Goal: Task Accomplishment & Management: Use online tool/utility

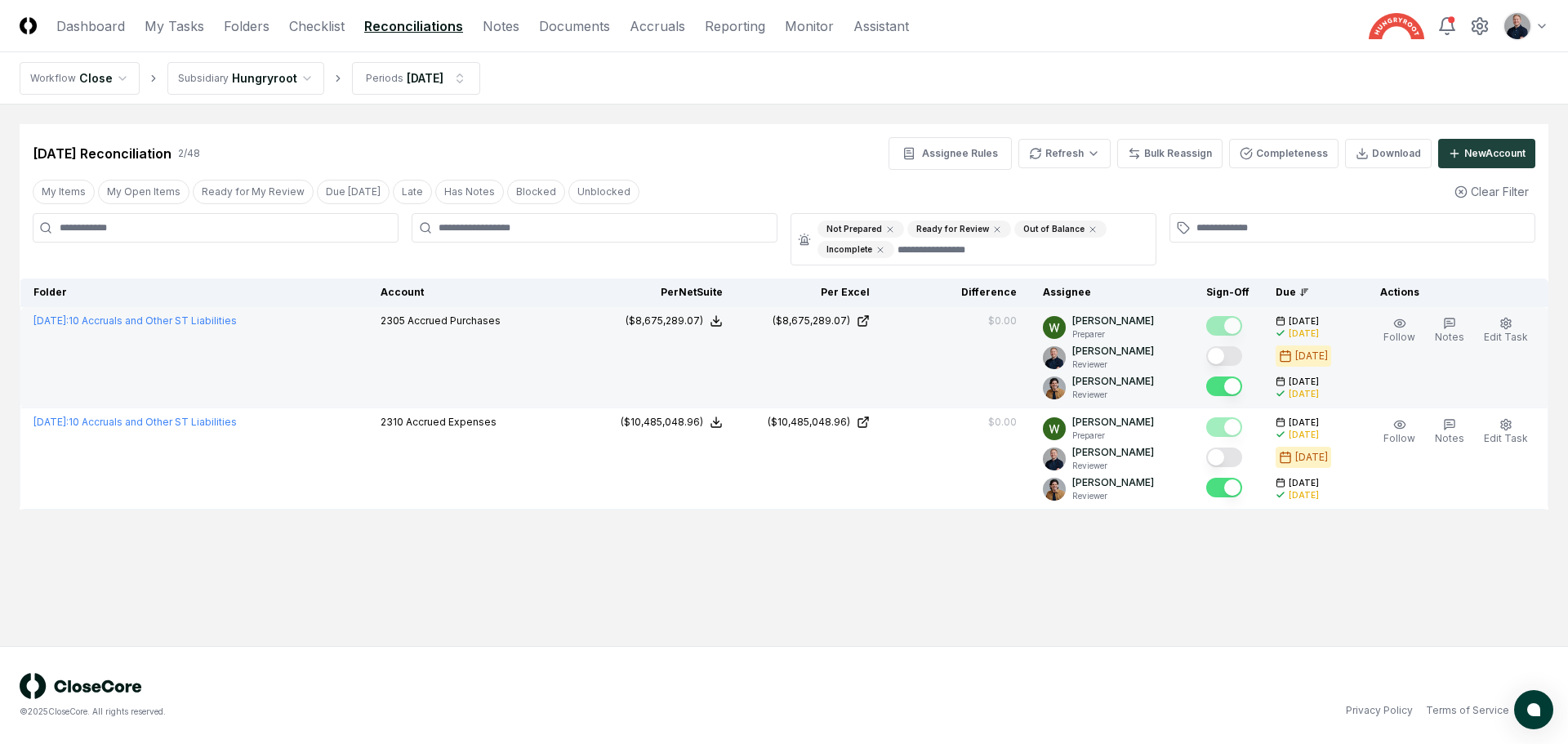
click at [1227, 352] on button "Mark complete" at bounding box center [1224, 356] width 36 height 19
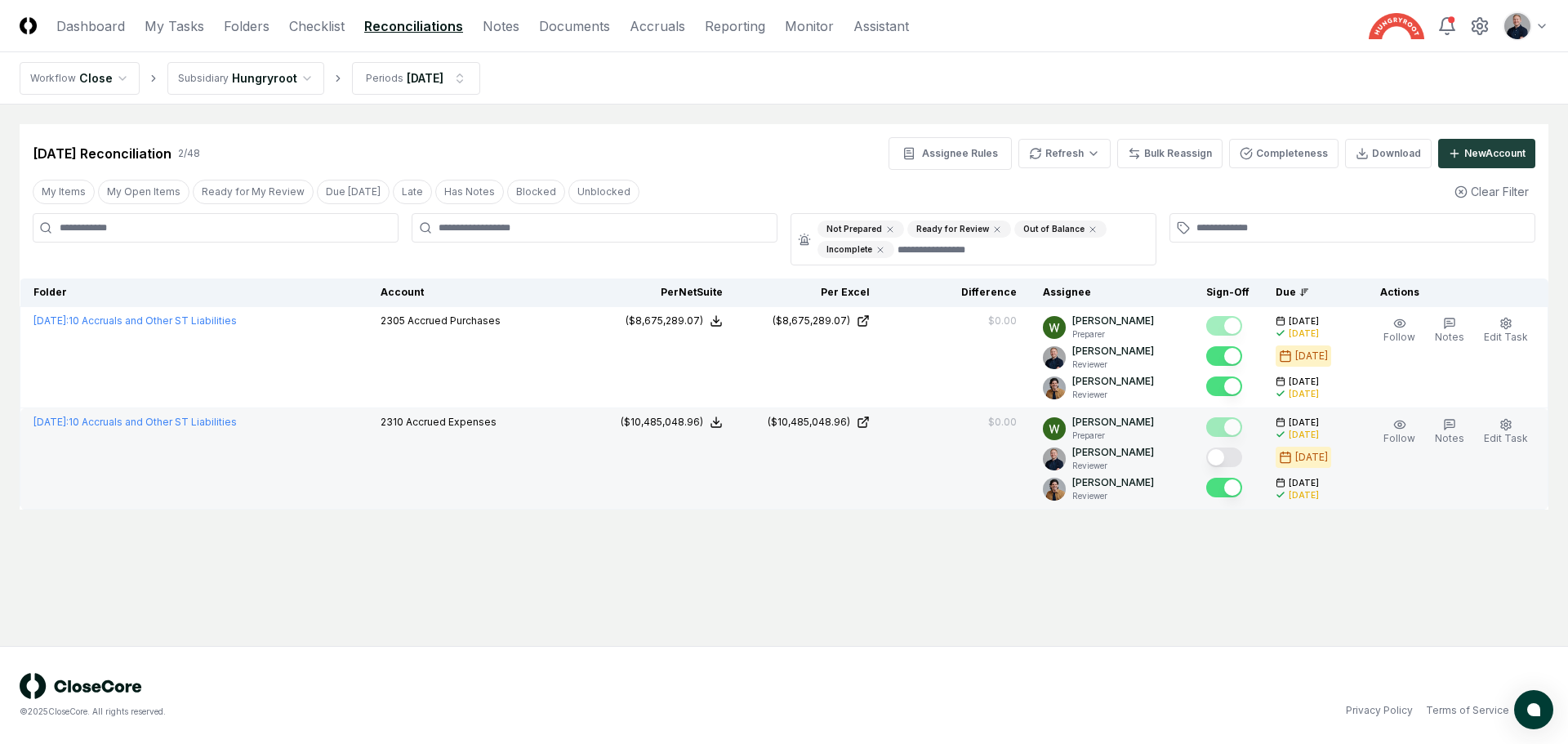
click at [1231, 454] on button "Mark complete" at bounding box center [1224, 457] width 36 height 19
click at [388, 67] on html "CloseCore Dashboard My Tasks Folders Checklist Reconciliations Notes Documents …" at bounding box center [784, 372] width 1568 height 744
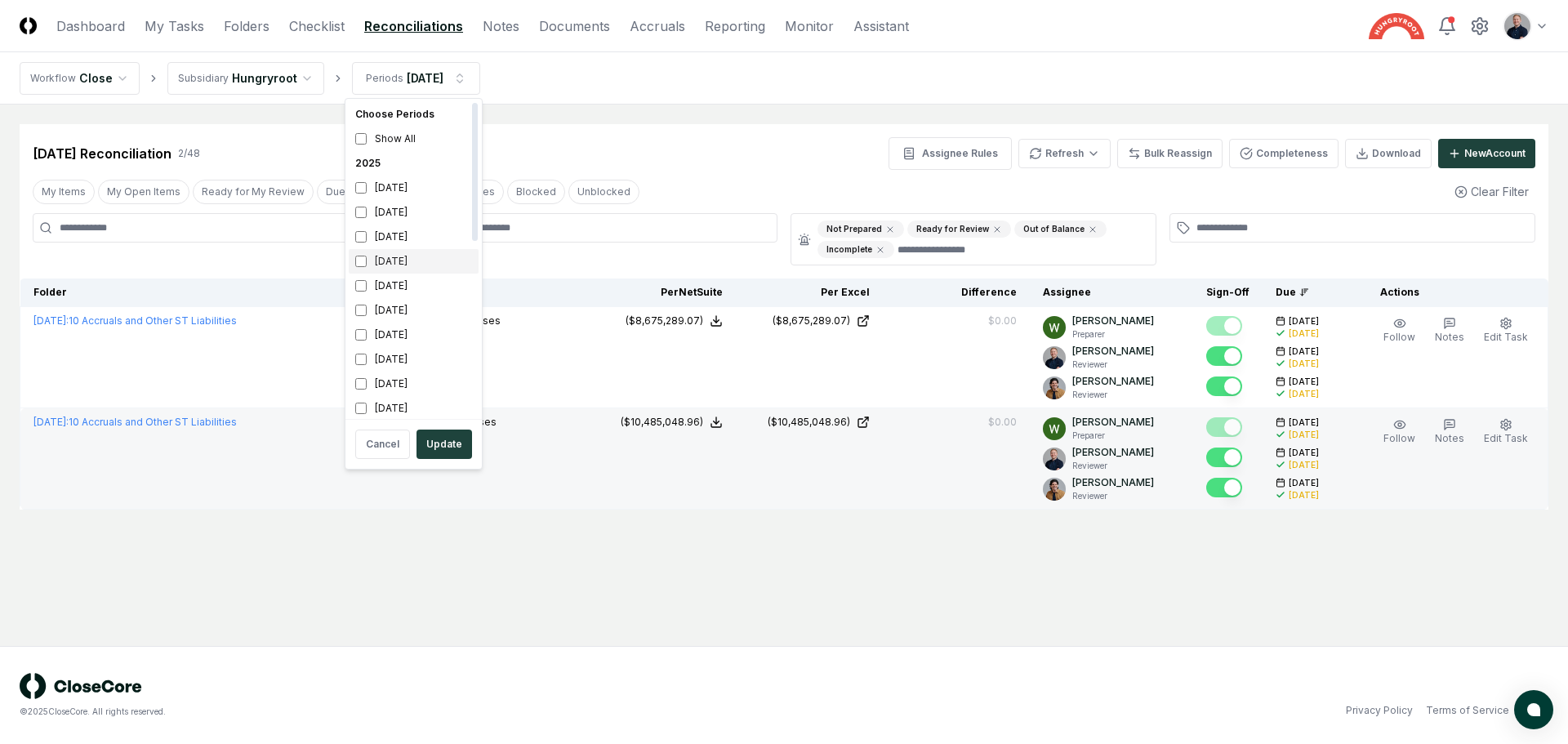
click at [393, 261] on div "[DATE]" at bounding box center [414, 261] width 130 height 24
click at [392, 233] on div "[DATE]" at bounding box center [414, 236] width 130 height 24
click at [440, 444] on button "Update" at bounding box center [444, 443] width 56 height 29
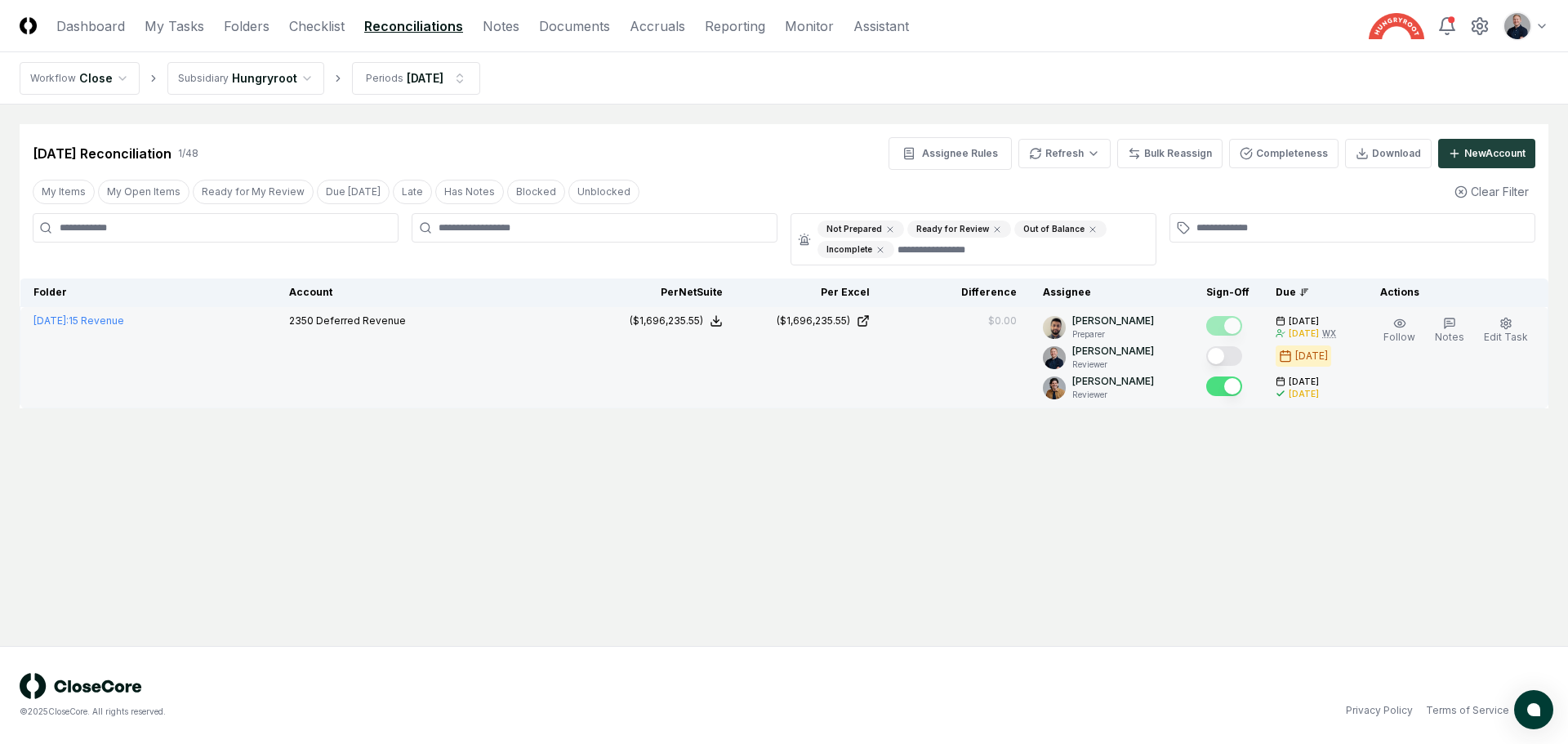
click at [1238, 356] on button "Mark complete" at bounding box center [1224, 356] width 36 height 19
click at [459, 82] on html "CloseCore Dashboard My Tasks Folders Checklist Reconciliations Notes Documents …" at bounding box center [784, 372] width 1568 height 744
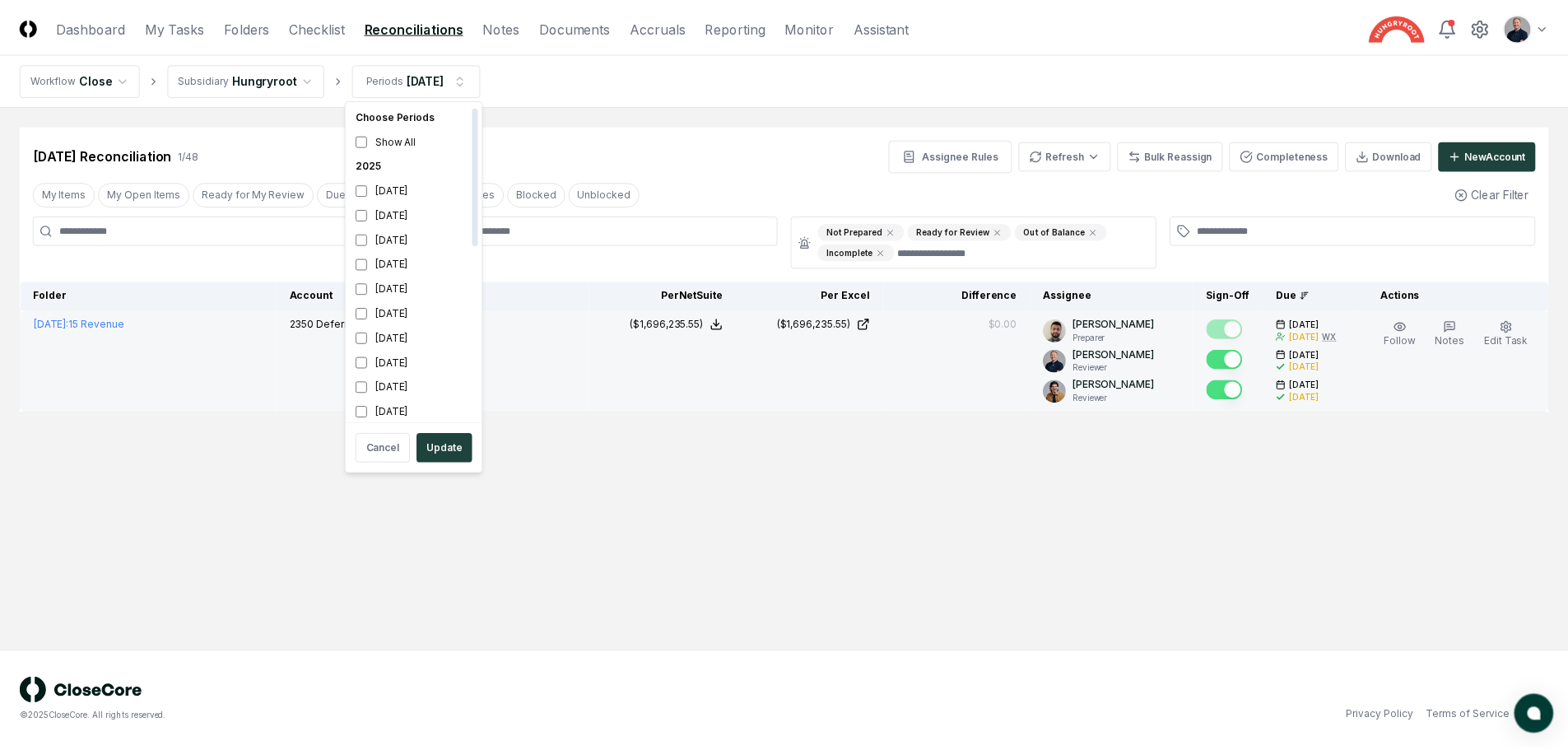
scroll to position [5, 0]
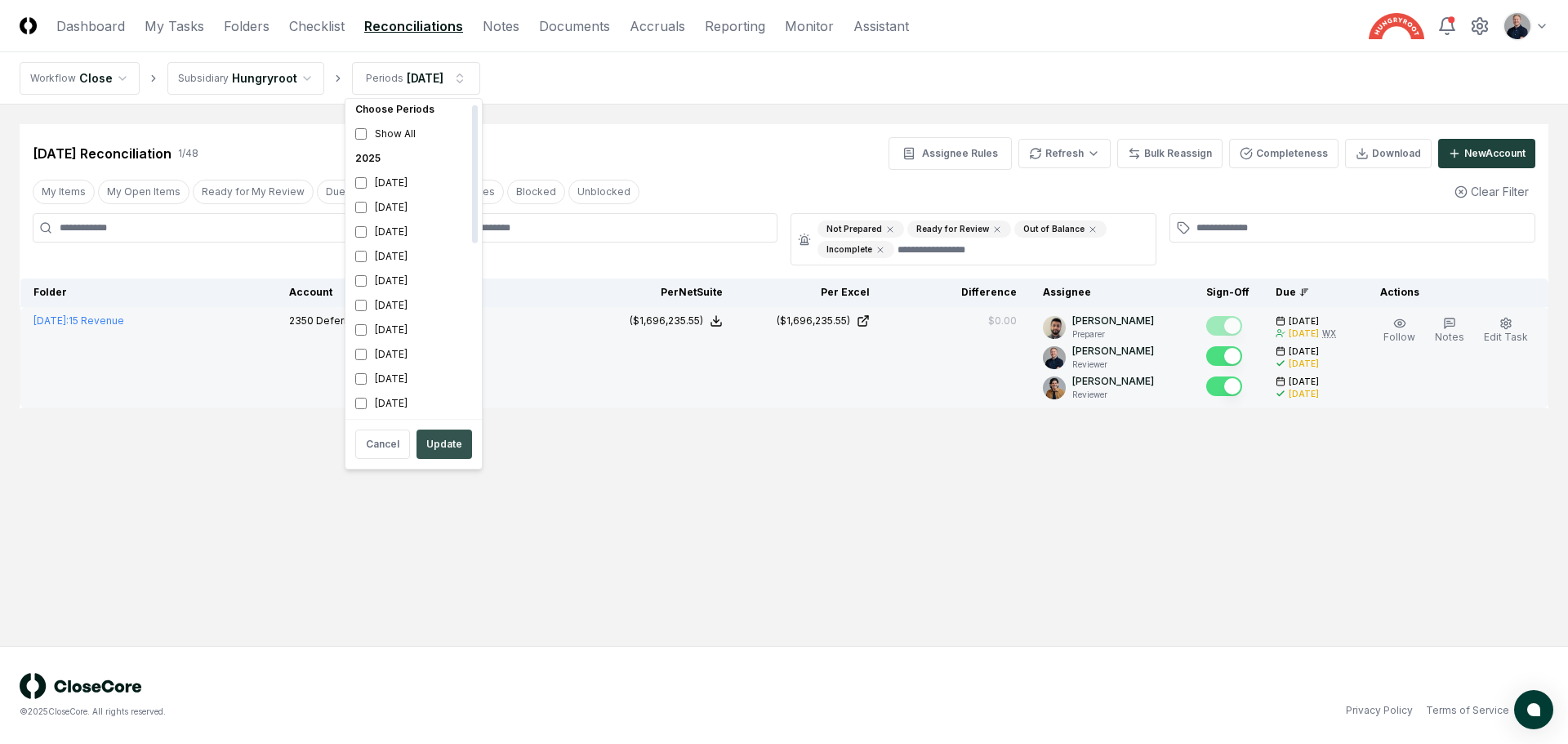
click at [437, 452] on button "Update" at bounding box center [444, 443] width 56 height 29
